Goal: Task Accomplishment & Management: Use online tool/utility

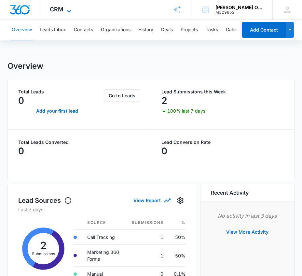
click at [67, 9] on icon at bounding box center [69, 11] width 8 height 8
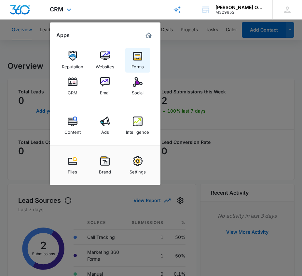
click at [137, 57] on img at bounding box center [138, 56] width 10 height 10
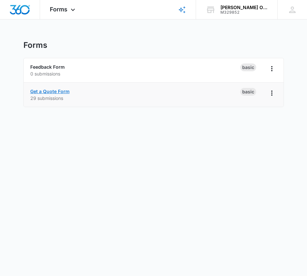
click at [56, 93] on link "Get a Quote Form" at bounding box center [49, 92] width 39 height 6
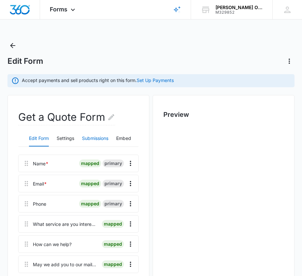
click at [92, 138] on button "Submissions" at bounding box center [95, 139] width 26 height 16
